Goal: Check status: Check status

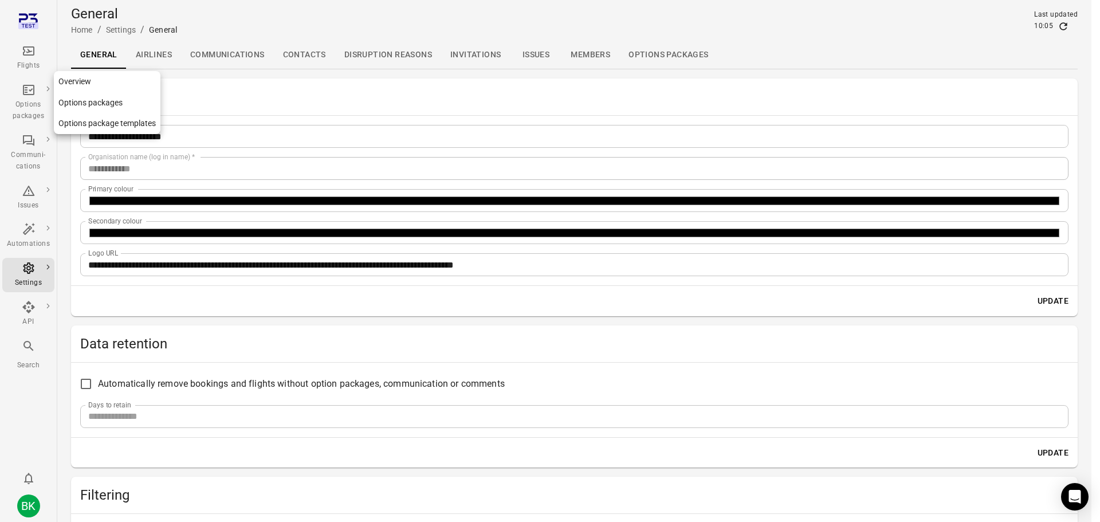
click at [36, 101] on div "Options packages" at bounding box center [28, 110] width 43 height 23
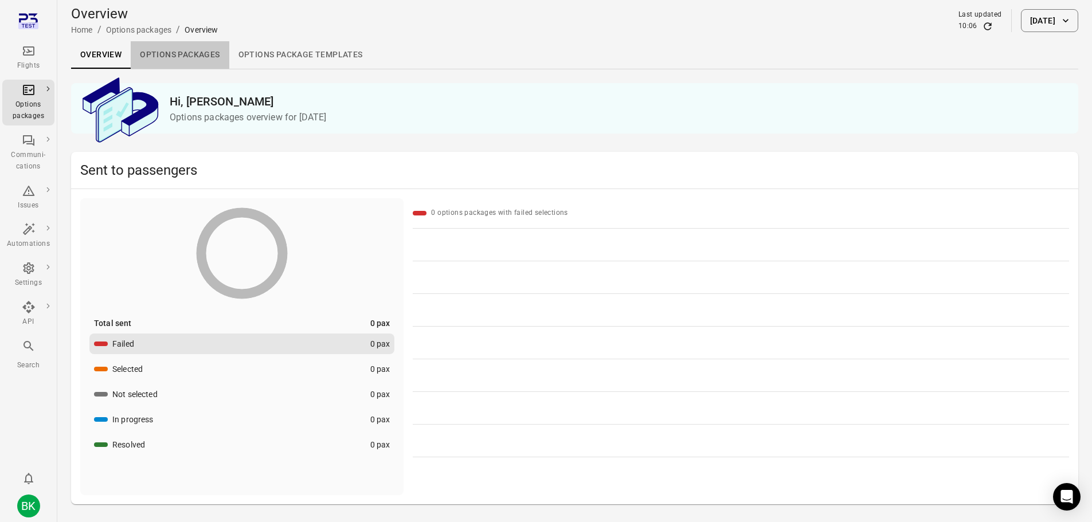
click at [176, 53] on link "Options packages" at bounding box center [180, 55] width 98 height 28
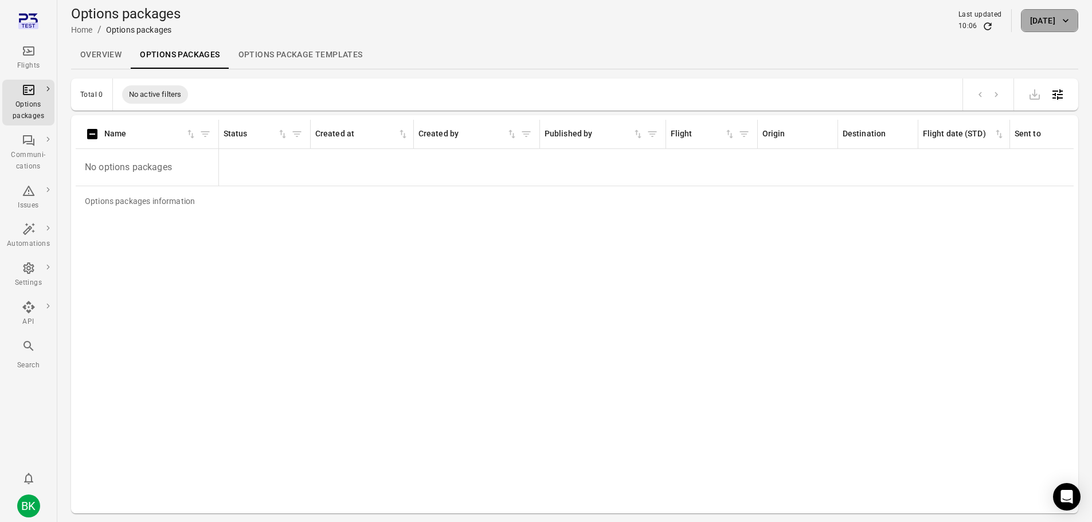
click at [1031, 22] on button "[DATE]" at bounding box center [1049, 20] width 57 height 23
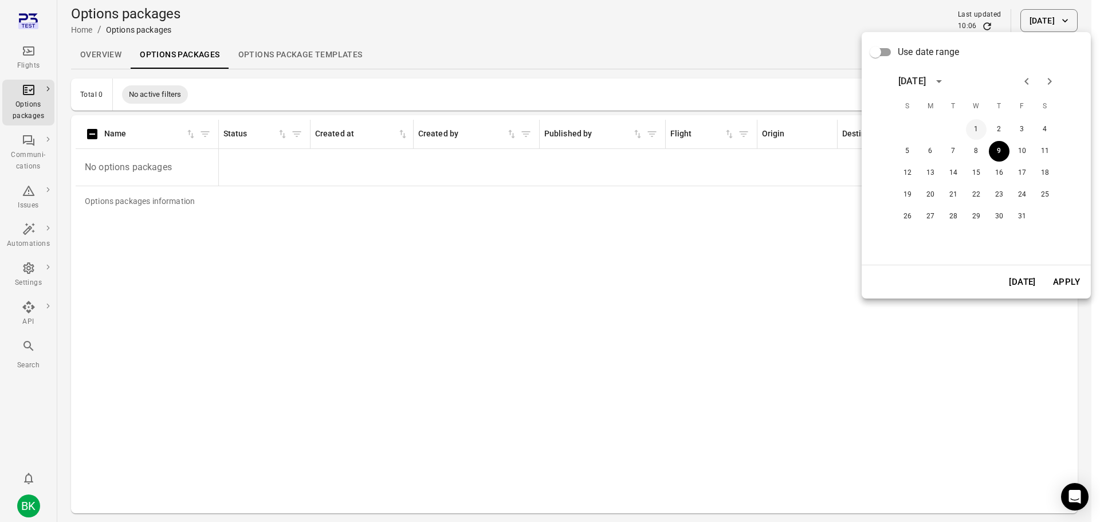
click at [974, 126] on button "1" at bounding box center [976, 129] width 21 height 21
click at [911, 49] on span "Use date range" at bounding box center [928, 52] width 61 height 14
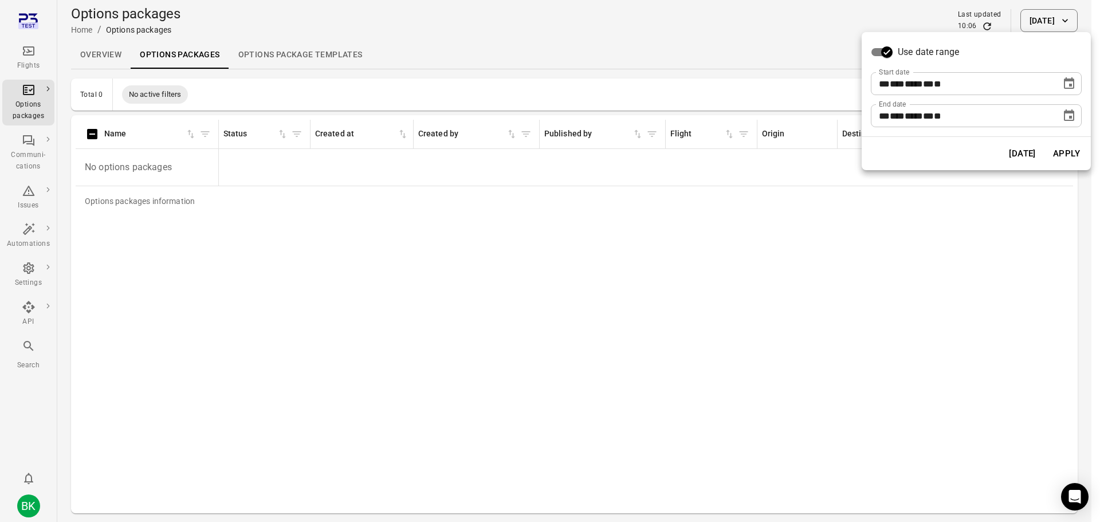
click at [1075, 116] on icon "Choose date, selected date is Oct 1, 2025" at bounding box center [1069, 114] width 10 height 11
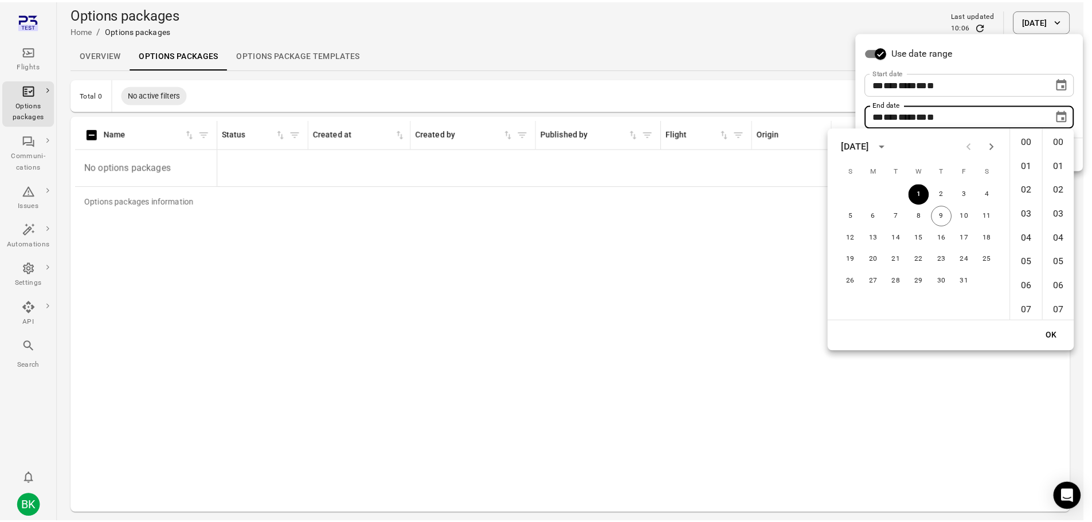
scroll to position [1254, 0]
click at [950, 214] on button "9" at bounding box center [948, 215] width 21 height 21
type input "**********"
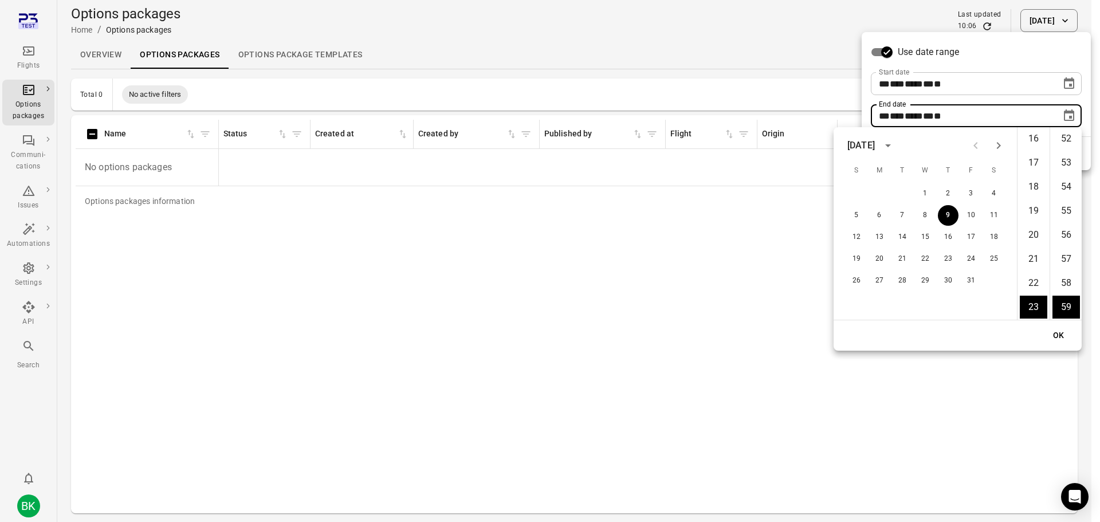
click at [1055, 334] on button "OK" at bounding box center [1059, 335] width 37 height 21
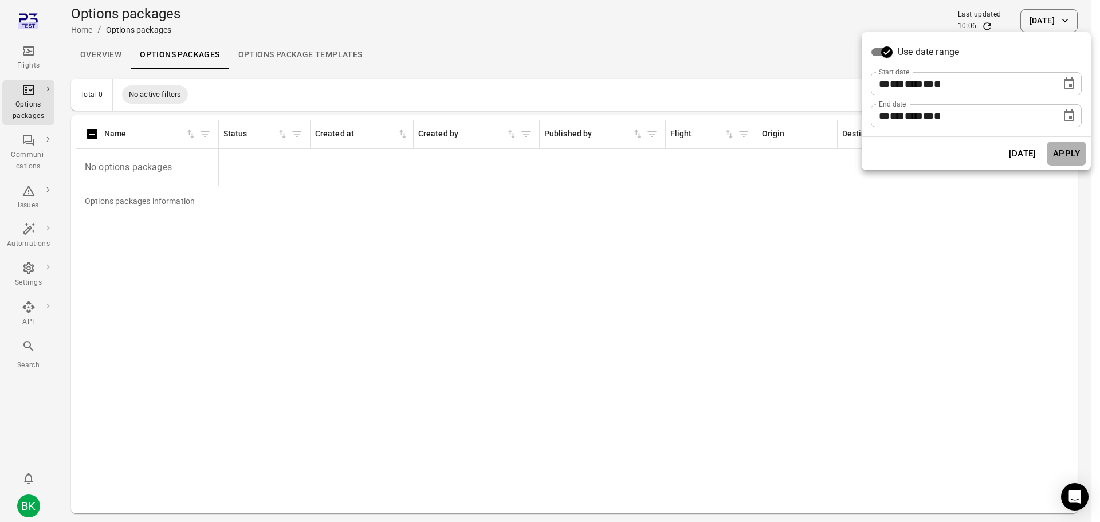
click at [1071, 145] on button "Apply" at bounding box center [1067, 154] width 40 height 24
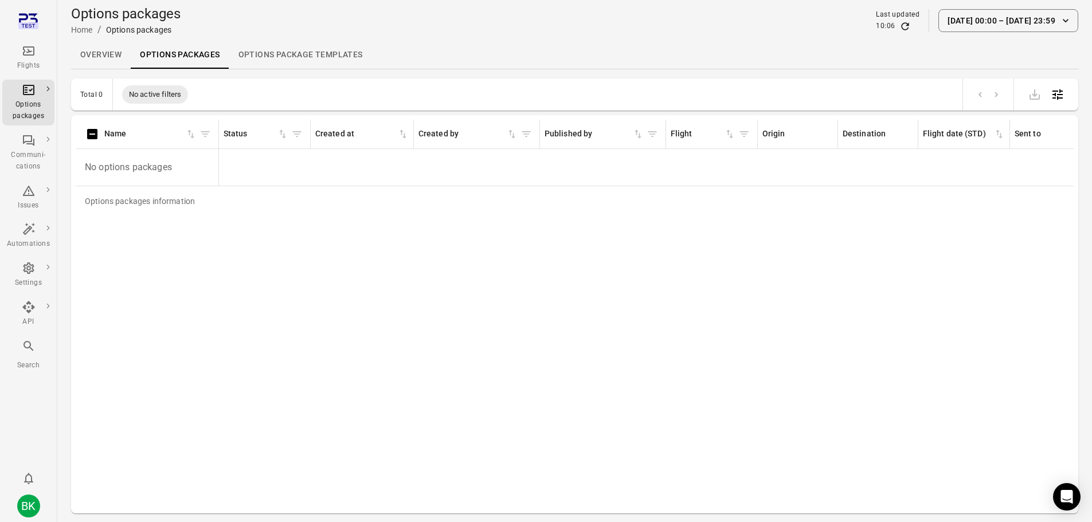
click at [985, 21] on button "[DATE] 00:00 – [DATE] 23:59" at bounding box center [1008, 20] width 140 height 23
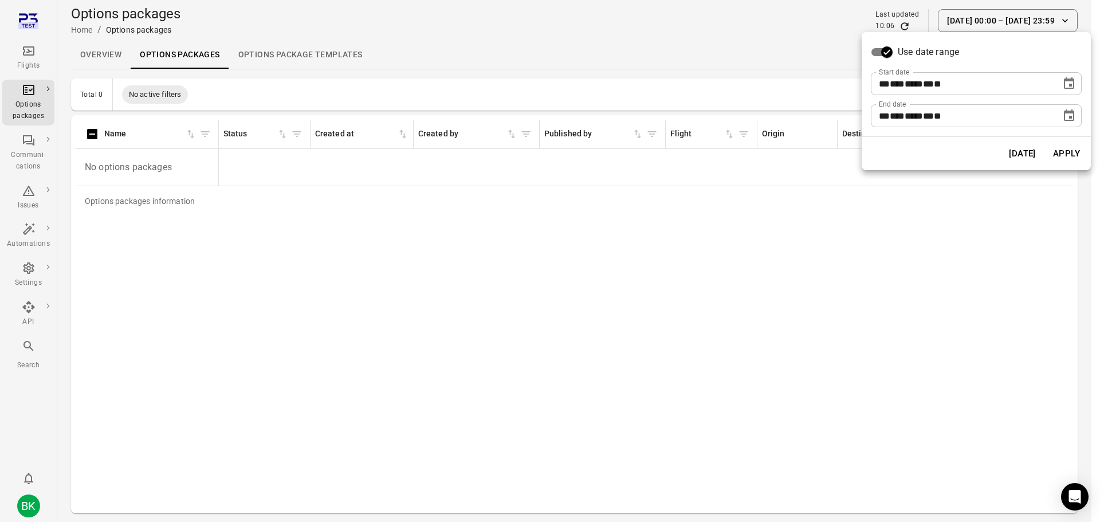
click at [1068, 83] on icon "Choose date, selected date is Oct 1, 2025" at bounding box center [1070, 84] width 14 height 14
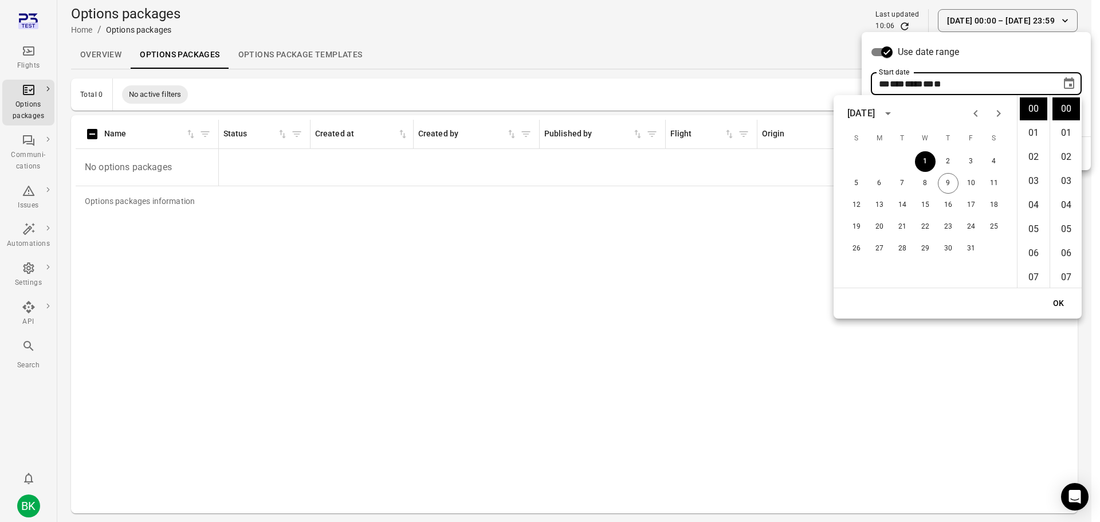
click at [970, 115] on icon "Previous month" at bounding box center [976, 114] width 14 height 14
click at [876, 159] on button "1" at bounding box center [879, 161] width 21 height 21
type input "**********"
click at [1054, 300] on button "OK" at bounding box center [1059, 303] width 37 height 21
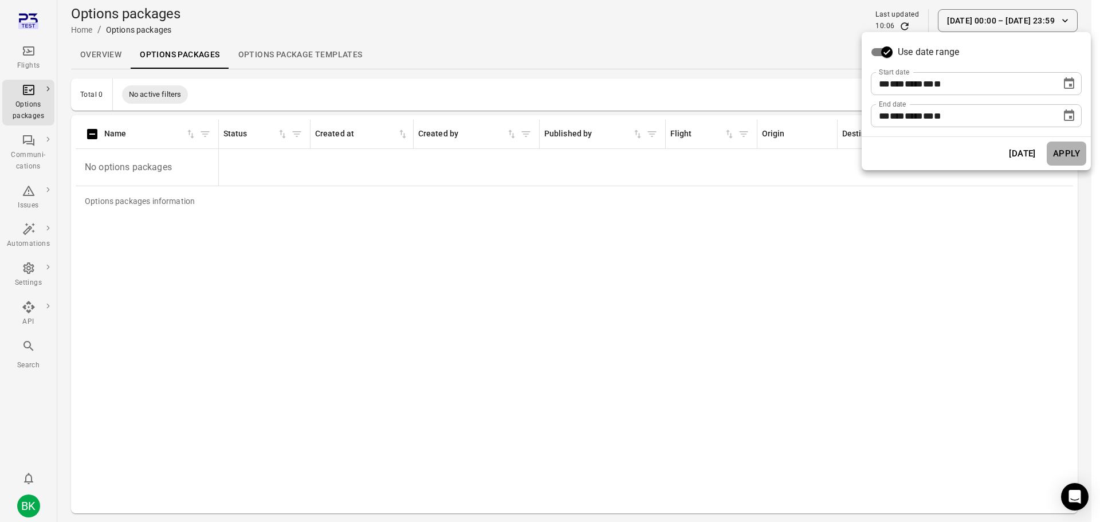
click at [1073, 154] on button "Apply" at bounding box center [1067, 154] width 40 height 24
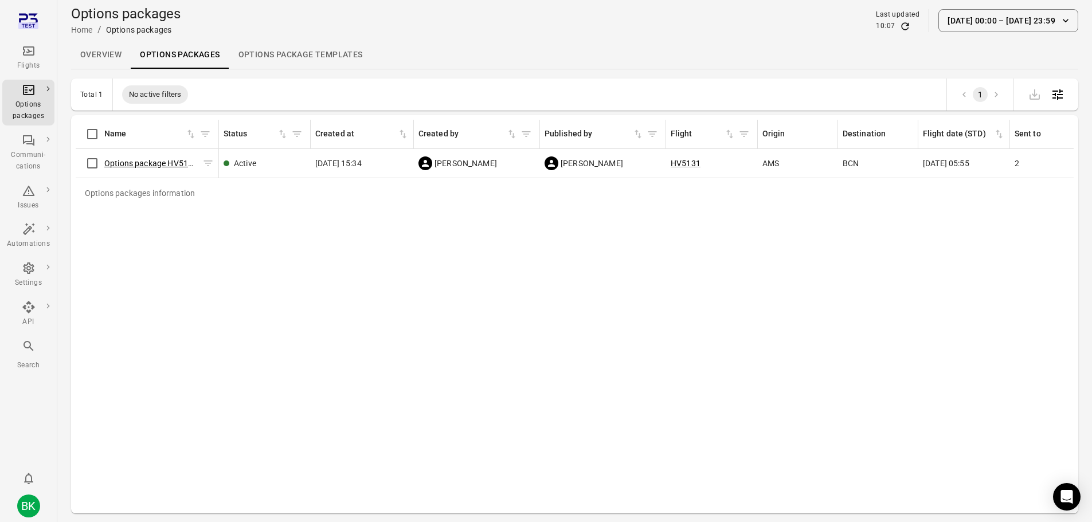
click at [160, 166] on link "Options package HV5131 ([DATE])" at bounding box center [166, 163] width 125 height 9
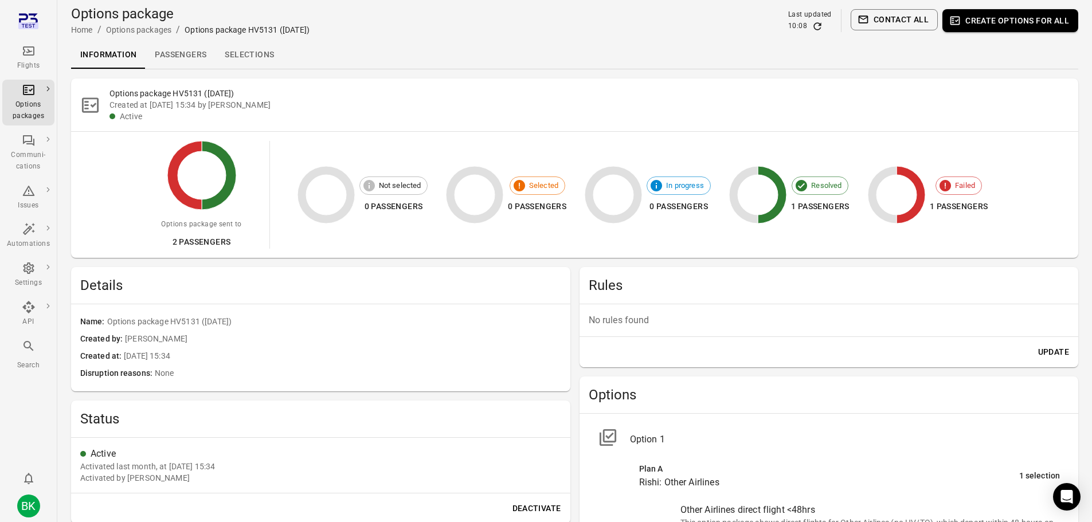
click at [174, 61] on link "Passengers" at bounding box center [181, 55] width 70 height 28
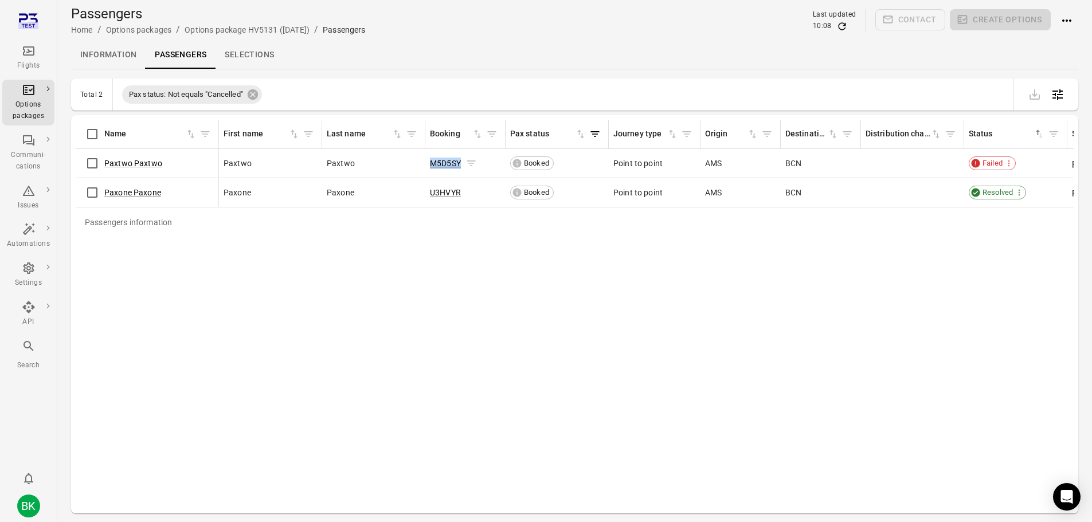
copy link "M5D5SY"
drag, startPoint x: 426, startPoint y: 163, endPoint x: 460, endPoint y: 164, distance: 34.4
click at [460, 164] on td "M5D5SY" at bounding box center [465, 163] width 80 height 29
click at [684, 362] on div "Passengers information Name First name Last name Booking Pax status Journey typ…" at bounding box center [575, 314] width 998 height 389
